Goal: Transaction & Acquisition: Purchase product/service

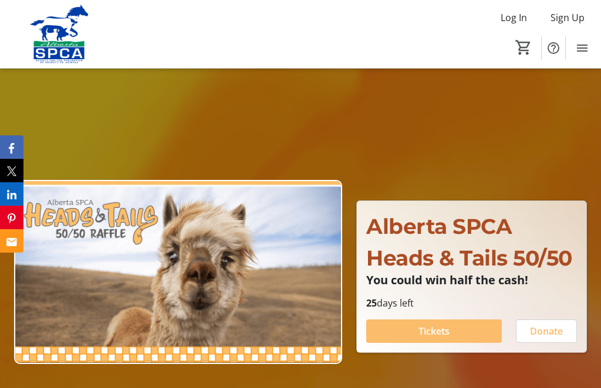
click at [429, 333] on span "Tickets" at bounding box center [433, 331] width 31 height 14
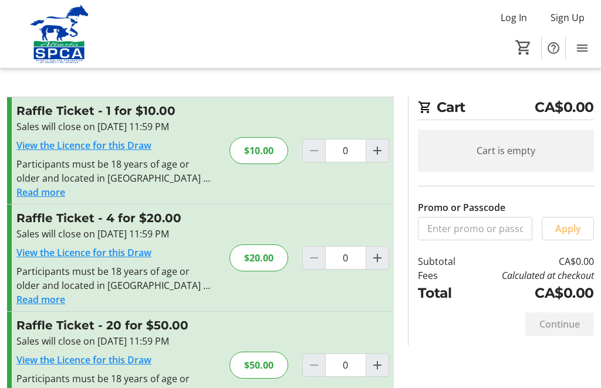
click at [269, 259] on div "$20.00" at bounding box center [258, 258] width 59 height 27
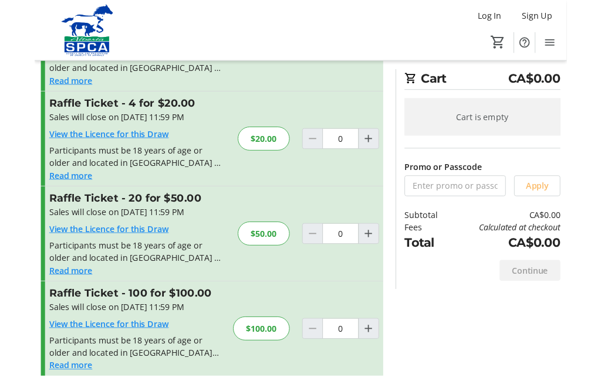
scroll to position [51, 0]
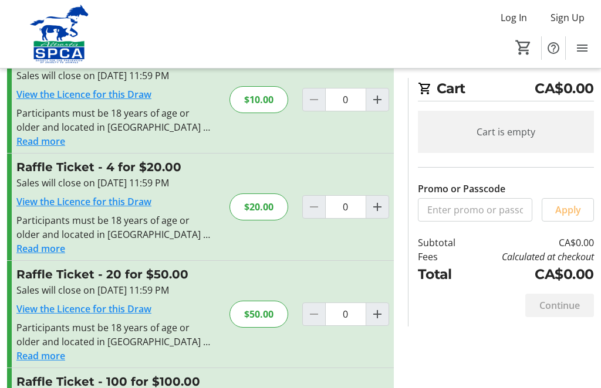
click at [375, 210] on mat-icon "Increment by one" at bounding box center [377, 207] width 14 height 14
type input "1"
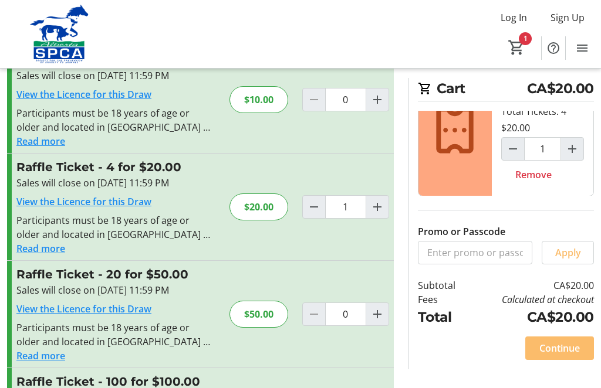
scroll to position [46, 0]
click at [570, 350] on span "Continue" at bounding box center [559, 348] width 40 height 14
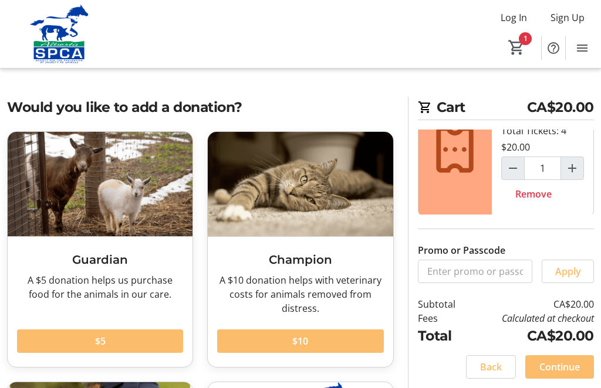
click at [567, 369] on span "Continue" at bounding box center [559, 367] width 40 height 14
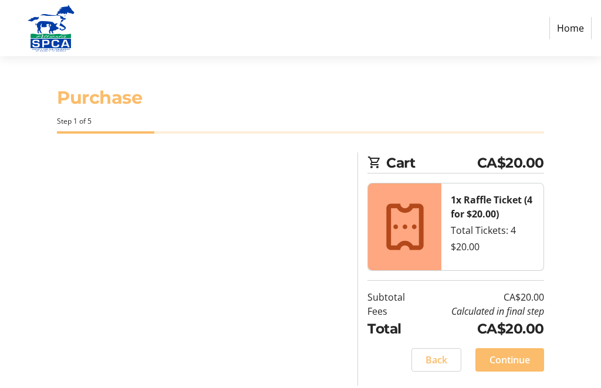
select select "CA"
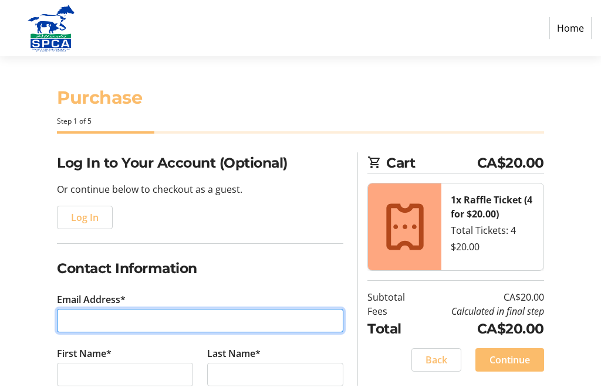
click at [131, 318] on input "Email Address*" at bounding box center [200, 320] width 286 height 23
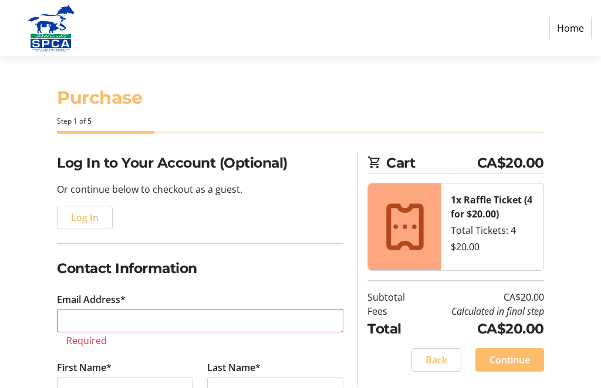
type input "[PHONE_NUMBER]"
select select "AB"
type input "Frid"
type input "[STREET_ADDRESS]"
type input "[PERSON_NAME]"
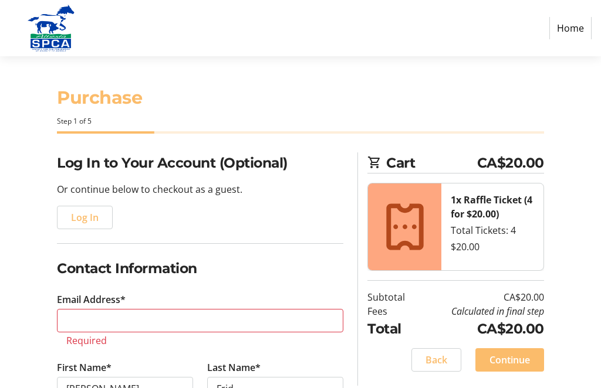
type input "[EMAIL_ADDRESS][DOMAIN_NAME]"
type input "[GEOGRAPHIC_DATA]"
type input "T4S 1Z1"
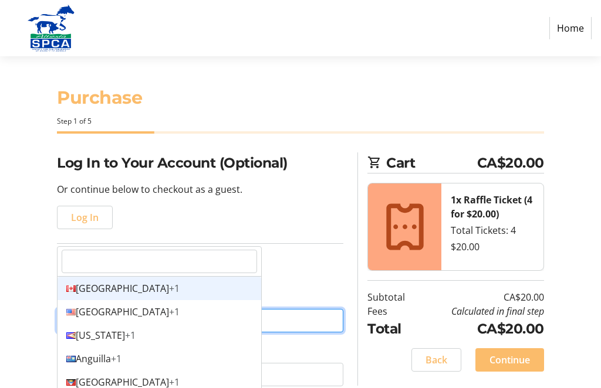
click at [170, 286] on div "Canada +1" at bounding box center [159, 288] width 204 height 23
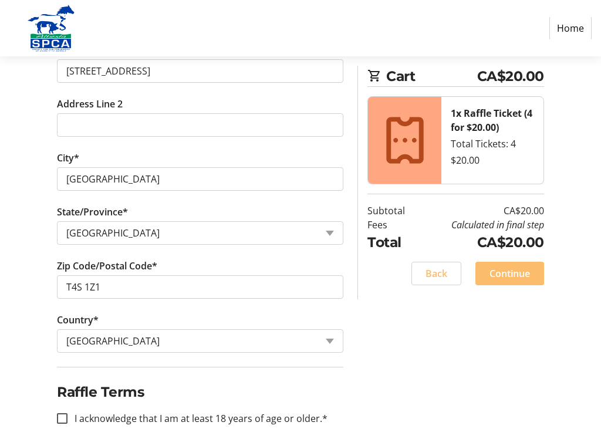
scroll to position [461, 0]
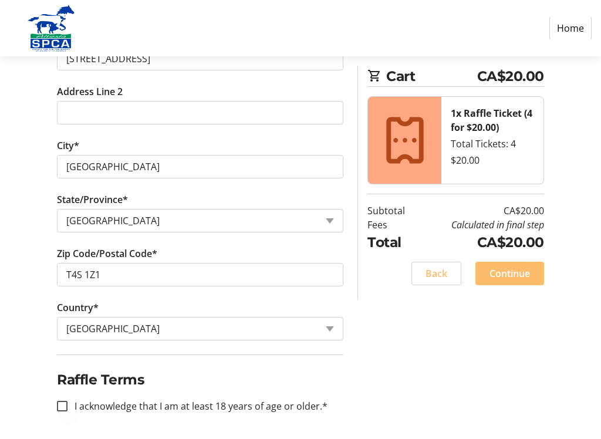
click at [65, 388] on div at bounding box center [62, 406] width 28 height 28
checkbox input "true"
click at [521, 272] on span "Continue" at bounding box center [509, 273] width 40 height 14
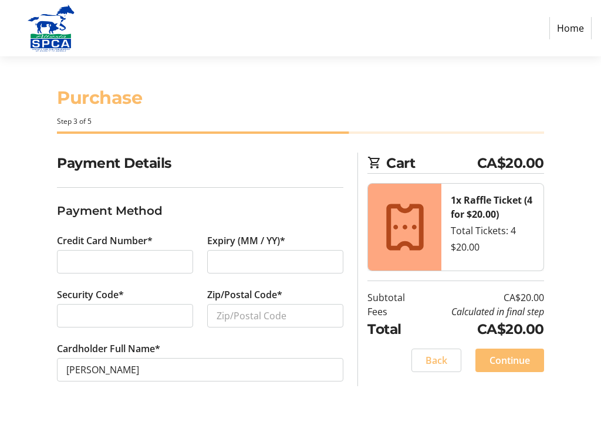
click at [517, 365] on span "Continue" at bounding box center [509, 360] width 40 height 14
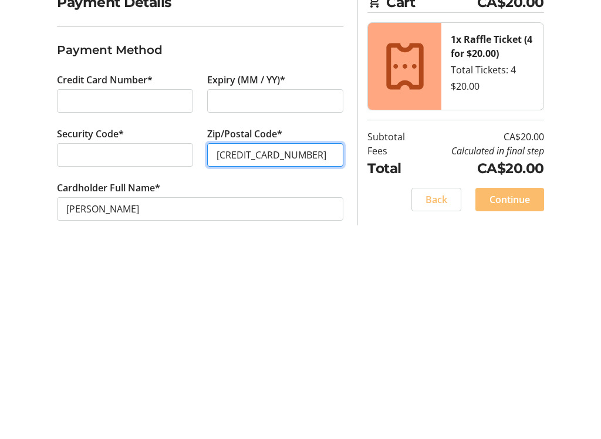
click at [316, 304] on input "[CREDIT_CARD_NUMBER]" at bounding box center [275, 315] width 136 height 23
type input "5"
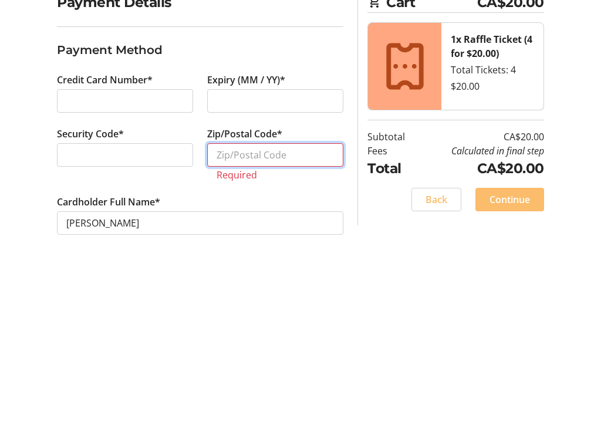
click at [238, 304] on input "Zip/Postal Code*" at bounding box center [275, 315] width 136 height 23
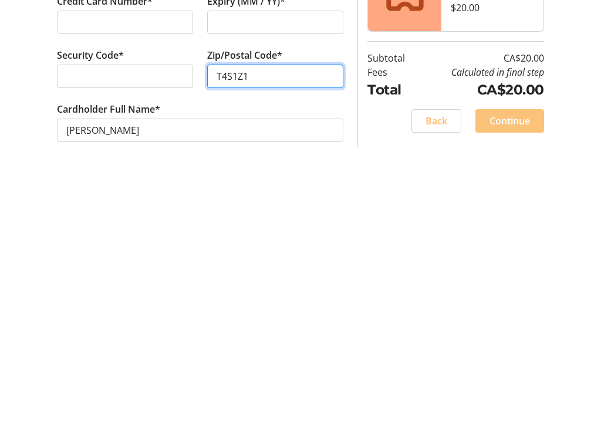
type input "T4S1Z1"
click at [514, 353] on span "Continue" at bounding box center [509, 360] width 40 height 14
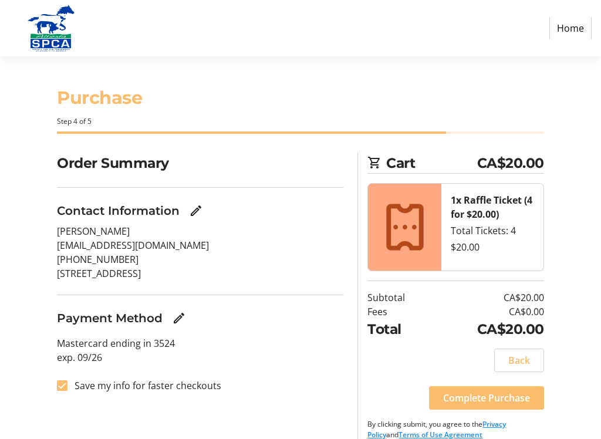
click at [66, 388] on input "Save my info for faster checkouts" at bounding box center [62, 385] width 11 height 11
checkbox input "false"
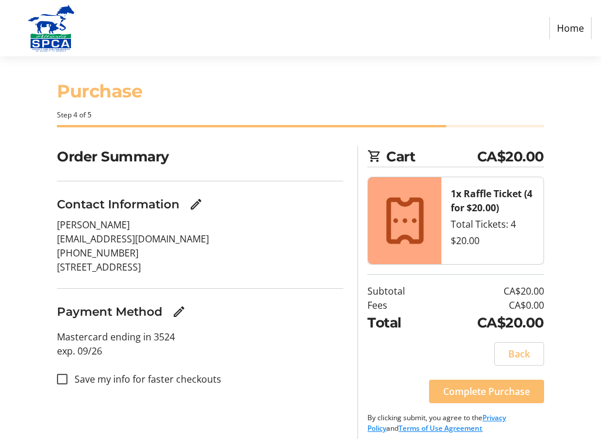
scroll to position [13, 0]
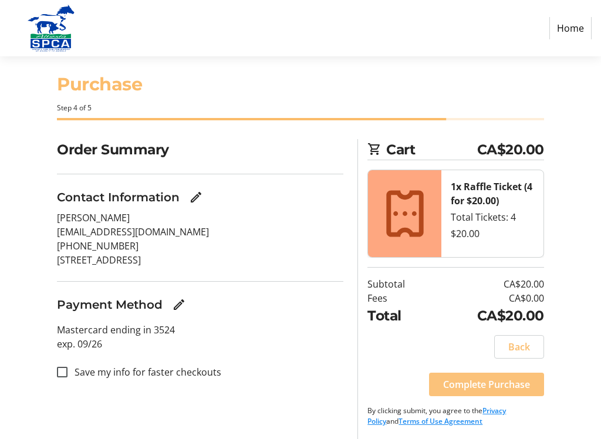
click at [495, 381] on span "Complete Purchase" at bounding box center [486, 384] width 87 height 14
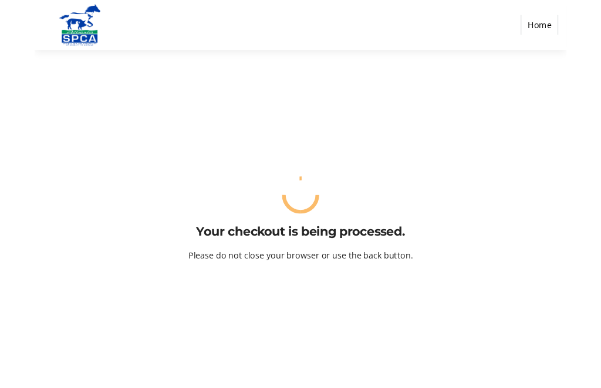
scroll to position [0, 0]
